Goal: Information Seeking & Learning: Learn about a topic

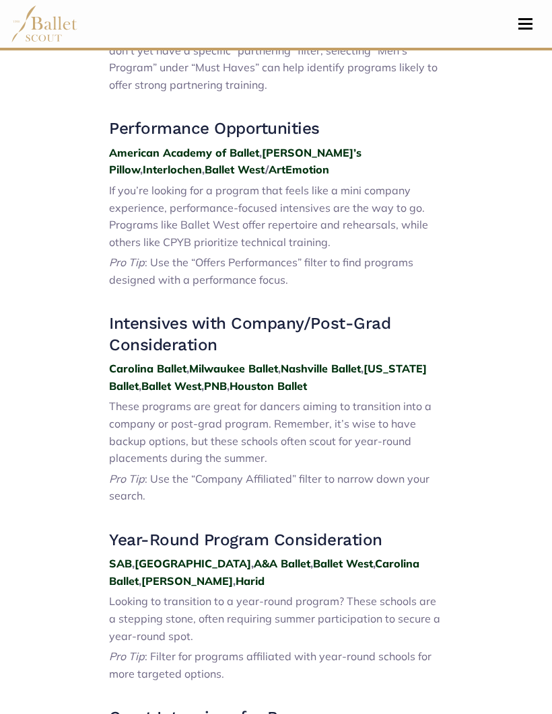
scroll to position [1122, 0]
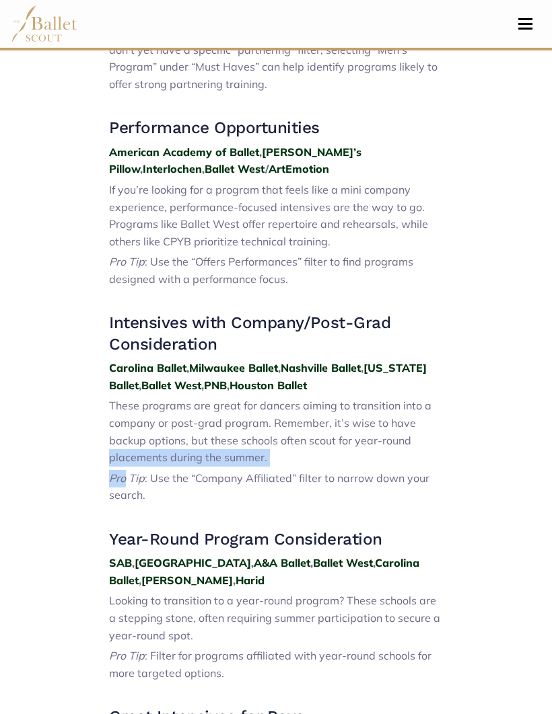
click at [86, 281] on div "2025 Summer Intensive Top Picks: A Guide to Finding the Perfect Program for You…" at bounding box center [276, 696] width 484 height 2768
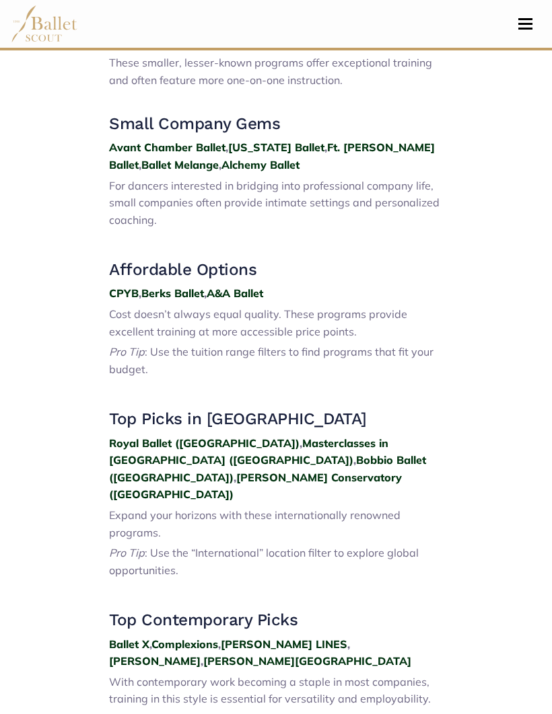
scroll to position [2104, 0]
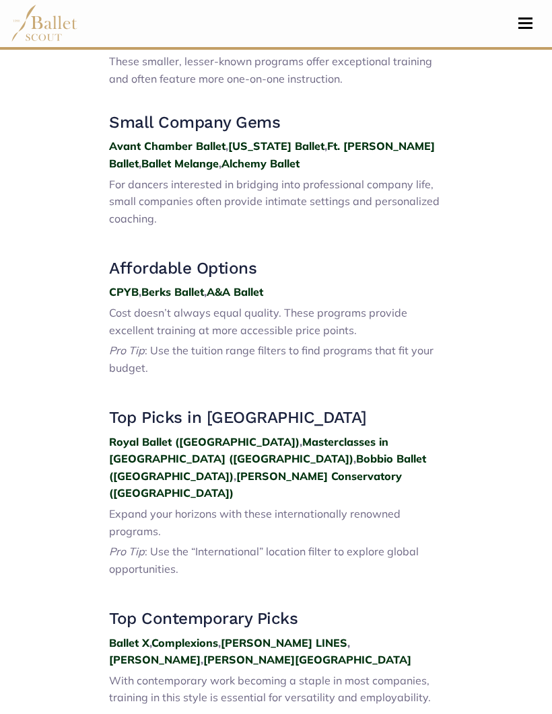
click at [168, 381] on h3 at bounding box center [276, 392] width 334 height 22
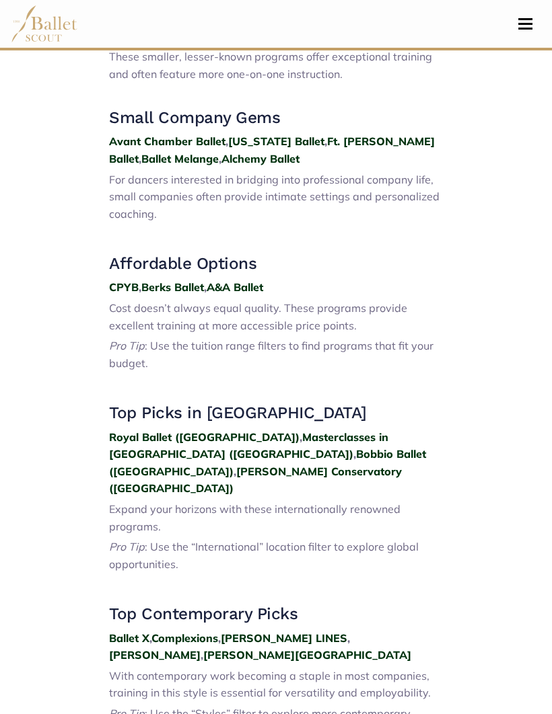
scroll to position [2105, 0]
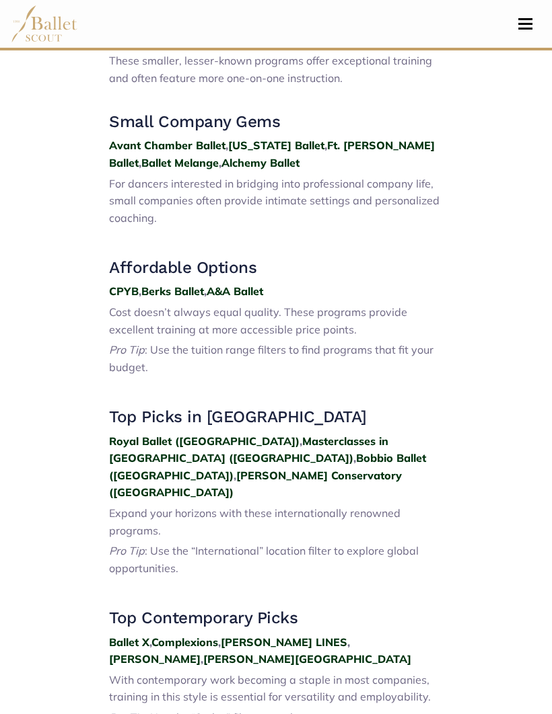
click at [149, 342] on p "Pro Tip : Use the tuition range filters to find programs that fit your budget." at bounding box center [276, 359] width 334 height 34
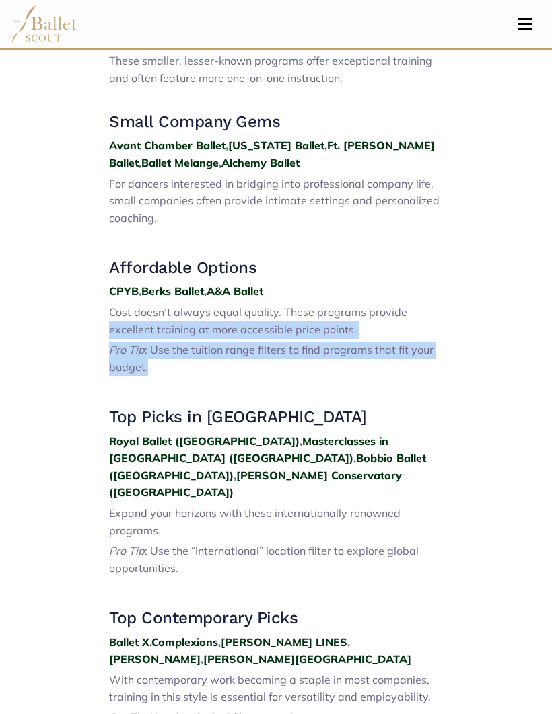
click at [130, 435] on strong "Royal Ballet (UK)" at bounding box center [204, 441] width 190 height 13
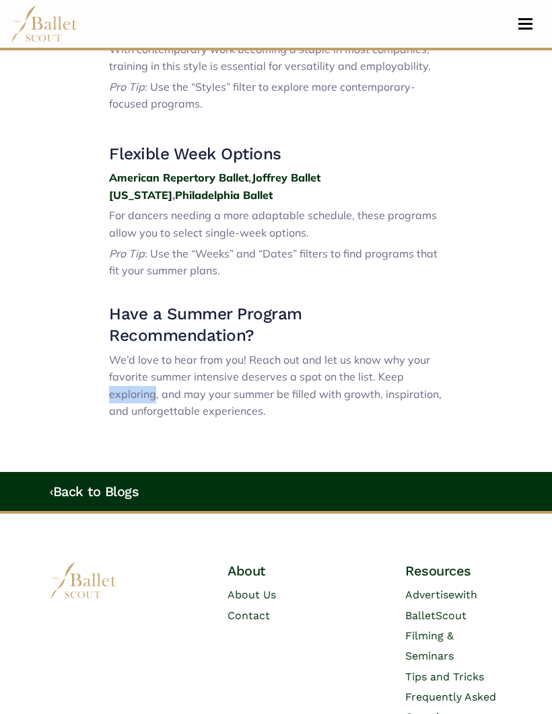
scroll to position [2735, 0]
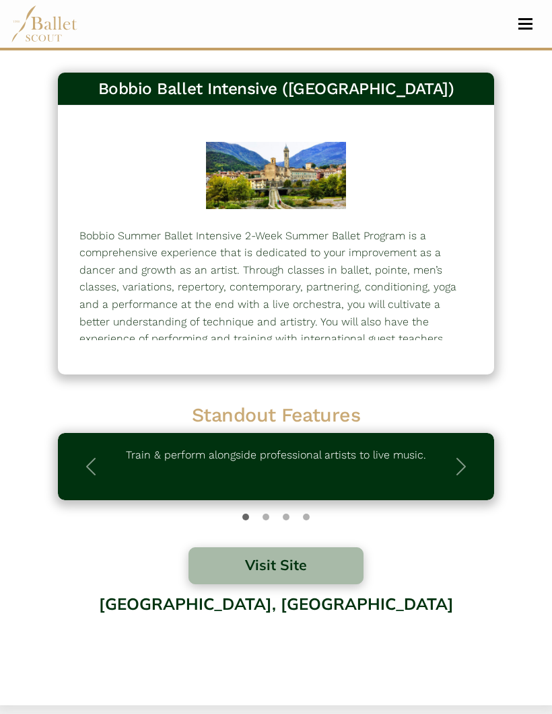
click at [137, 311] on p "Bobbio Summer Ballet Intensive 2-Week Summer Ballet Program is a comprehensive …" at bounding box center [275, 339] width 393 height 224
click at [153, 314] on p "Bobbio Summer Ballet Intensive 2-Week Summer Ballet Program is a comprehensive …" at bounding box center [275, 339] width 393 height 224
click at [156, 315] on p "Bobbio Summer Ballet Intensive 2-Week Summer Ballet Program is a comprehensive …" at bounding box center [275, 339] width 393 height 224
click at [149, 321] on p "Bobbio Summer Ballet Intensive 2-Week Summer Ballet Program is a comprehensive …" at bounding box center [275, 339] width 393 height 224
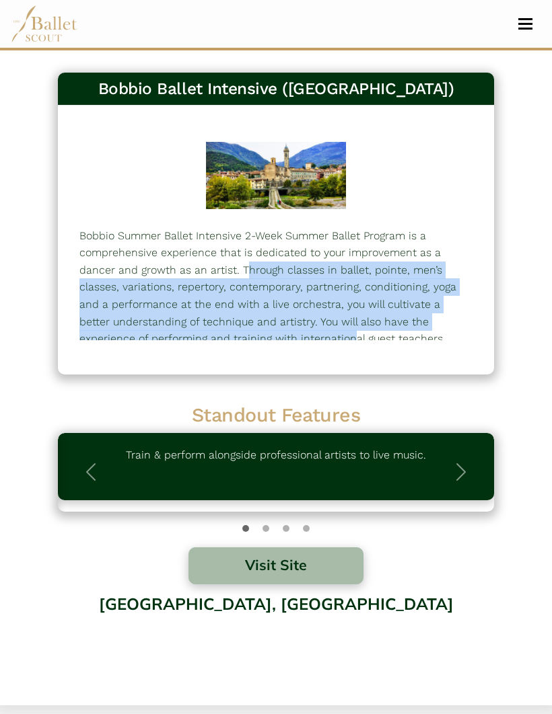
click at [105, 386] on div "Bobbio Ballet Intensive ([GEOGRAPHIC_DATA]) 1236" at bounding box center [275, 231] width 463 height 330
